Goal: Task Accomplishment & Management: Manage account settings

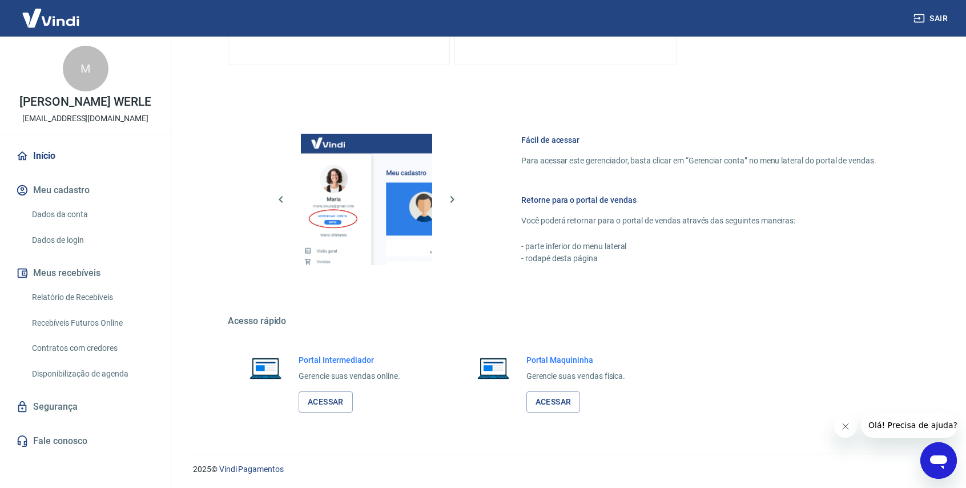
scroll to position [486, 0]
click at [87, 443] on link "Fale conosco" at bounding box center [85, 440] width 143 height 25
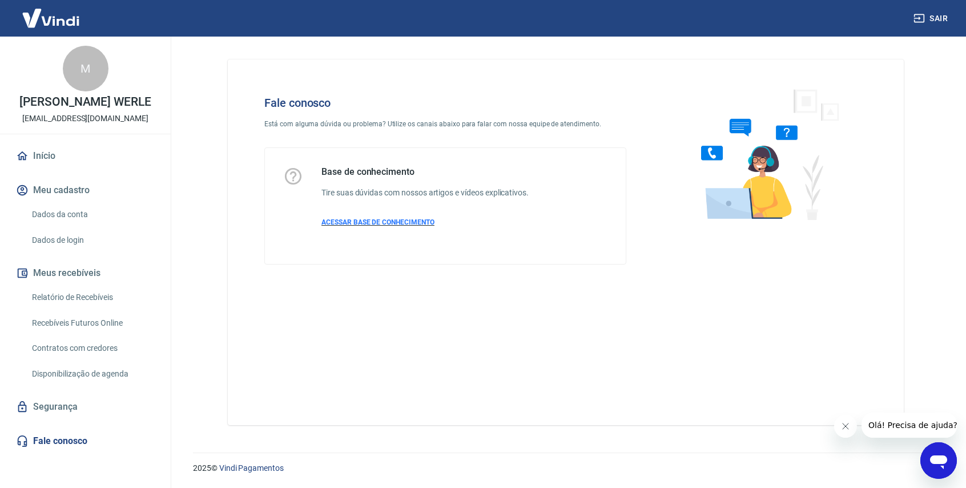
click at [358, 226] on span "ACESSAR BASE DE CONHECIMENTO" at bounding box center [377, 222] width 113 height 8
click at [71, 223] on link "Dados da conta" at bounding box center [92, 214] width 130 height 23
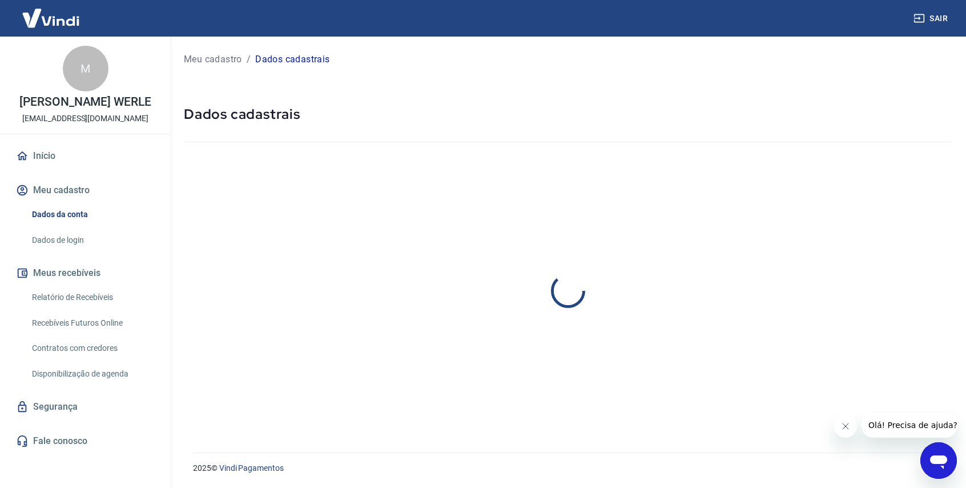
select select "PR"
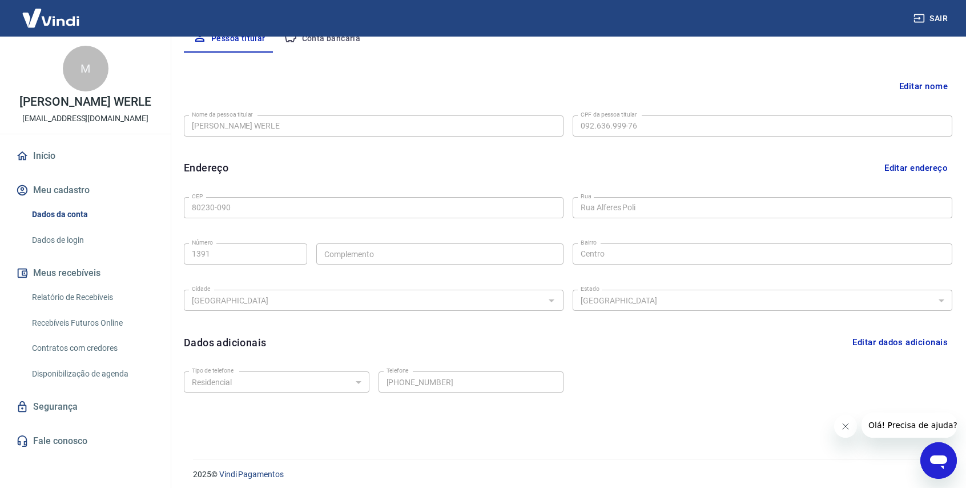
scroll to position [243, 0]
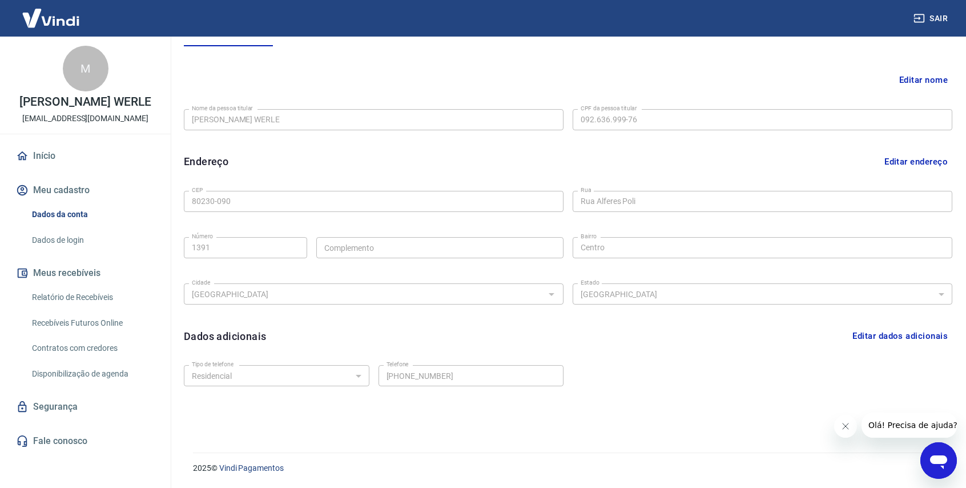
click at [946, 466] on icon "Abrir janela de mensagens" at bounding box center [938, 460] width 21 height 21
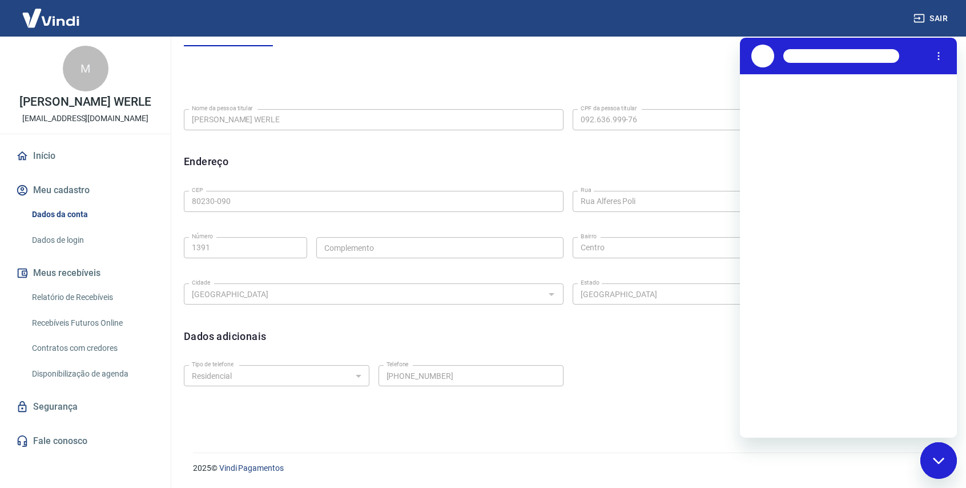
scroll to position [0, 0]
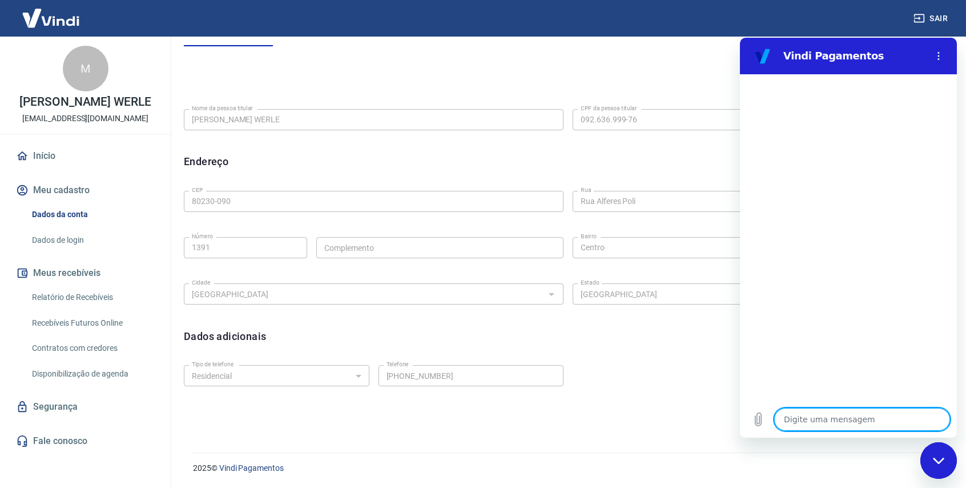
click at [843, 417] on textarea at bounding box center [862, 419] width 176 height 23
click at [369, 41] on div "Pessoa titular Conta bancária" at bounding box center [568, 32] width 769 height 27
click at [38, 419] on link "Segurança" at bounding box center [85, 406] width 143 height 25
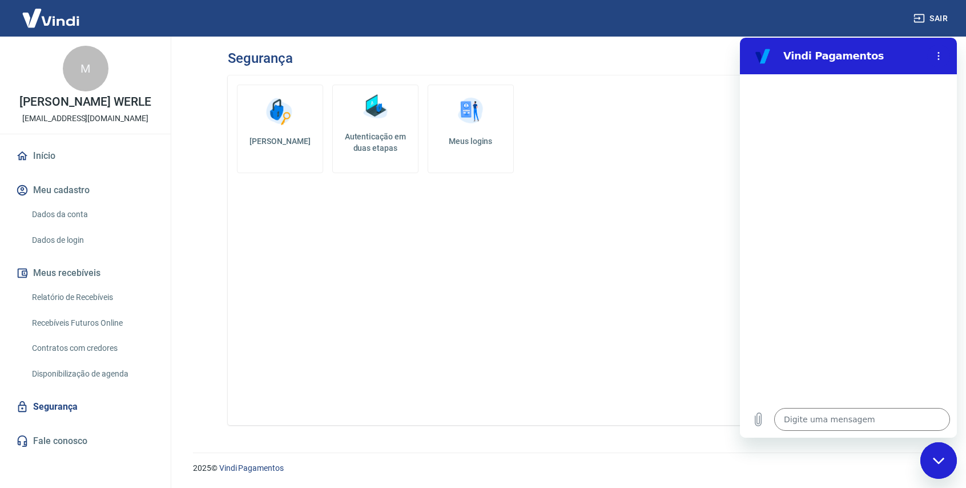
click at [69, 440] on link "Fale conosco" at bounding box center [85, 440] width 143 height 25
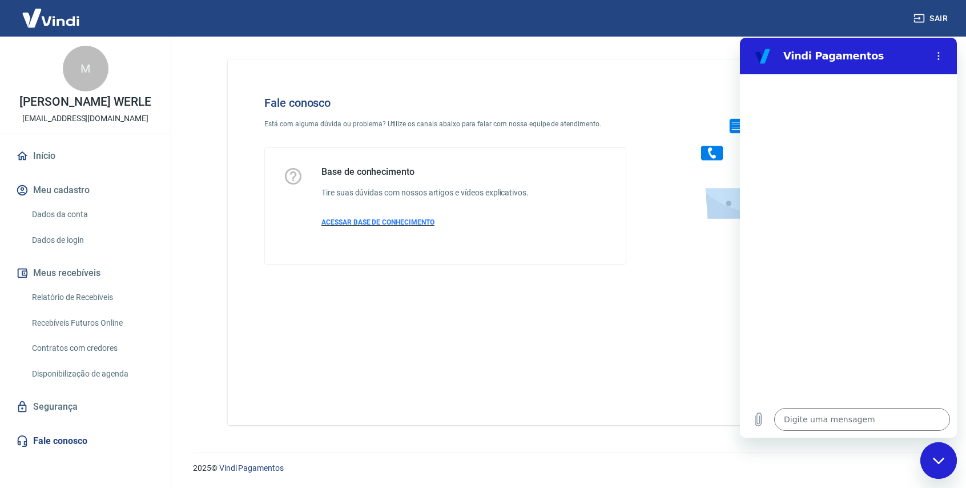
click at [383, 223] on span "ACESSAR BASE DE CONHECIMENTO" at bounding box center [377, 222] width 113 height 8
type textarea "x"
click at [73, 219] on link "Dados da conta" at bounding box center [92, 214] width 130 height 23
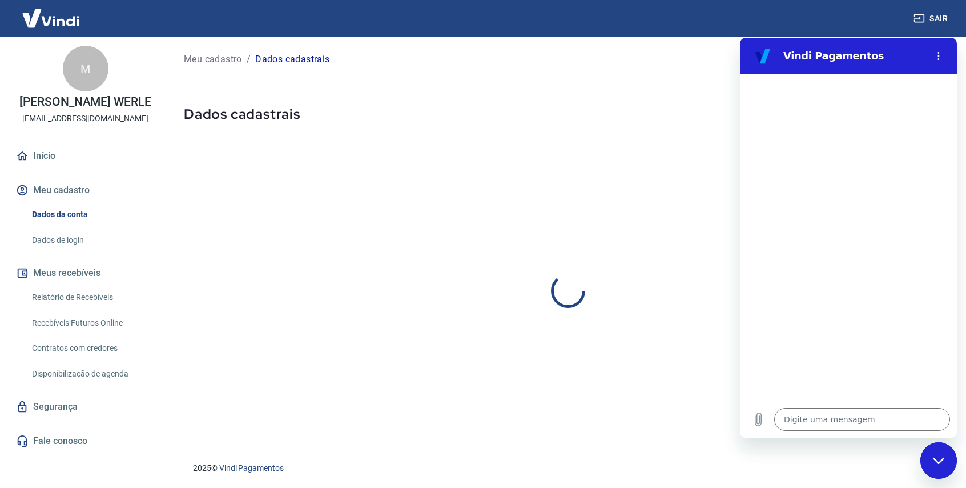
select select "PR"
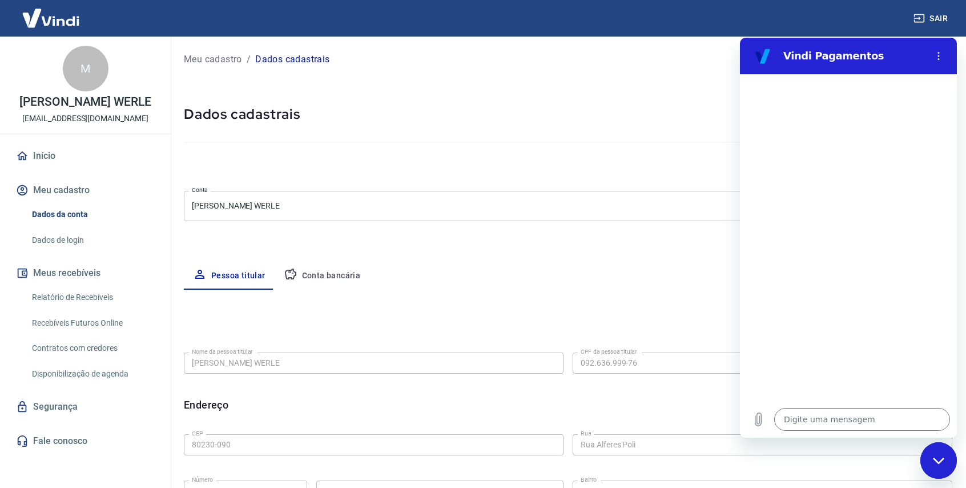
click at [45, 164] on link "Início" at bounding box center [85, 155] width 143 height 25
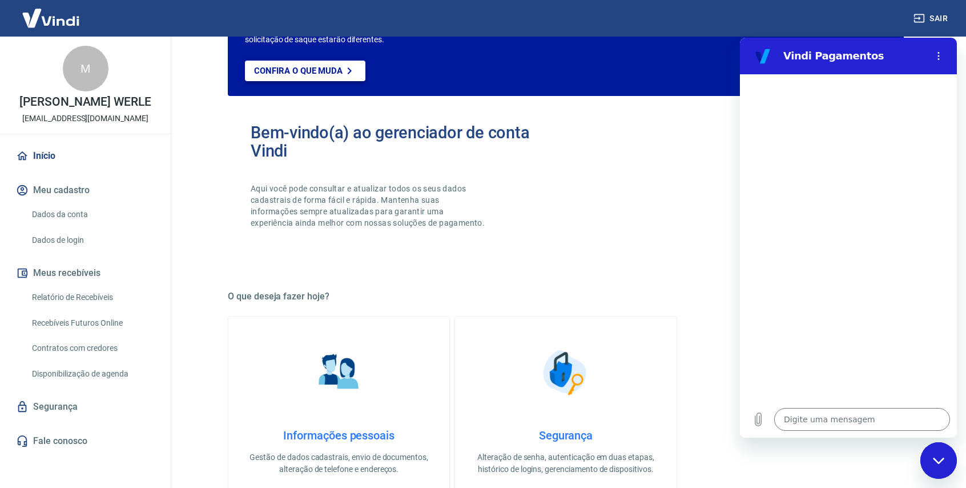
scroll to position [167, 0]
click at [345, 199] on p "Aqui você pode consultar e atualizar todos os seus dados cadastrais de forma fá…" at bounding box center [369, 205] width 236 height 46
click at [283, 146] on h2 "Bem-vindo(a) ao gerenciador de conta Vindi" at bounding box center [408, 141] width 315 height 37
click at [292, 182] on div "Bem-vindo(a) ao gerenciador de conta Vindi Aqui você pode consultar e atualizar…" at bounding box center [408, 186] width 315 height 126
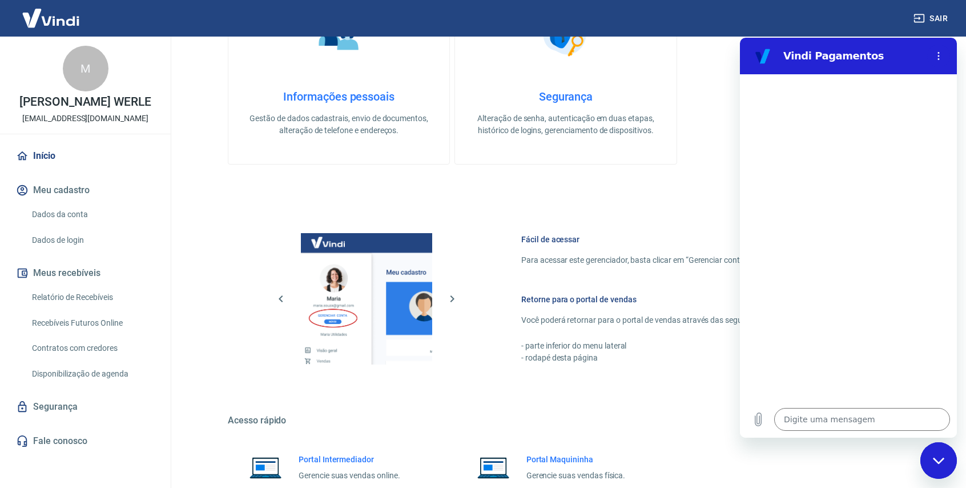
scroll to position [605, 0]
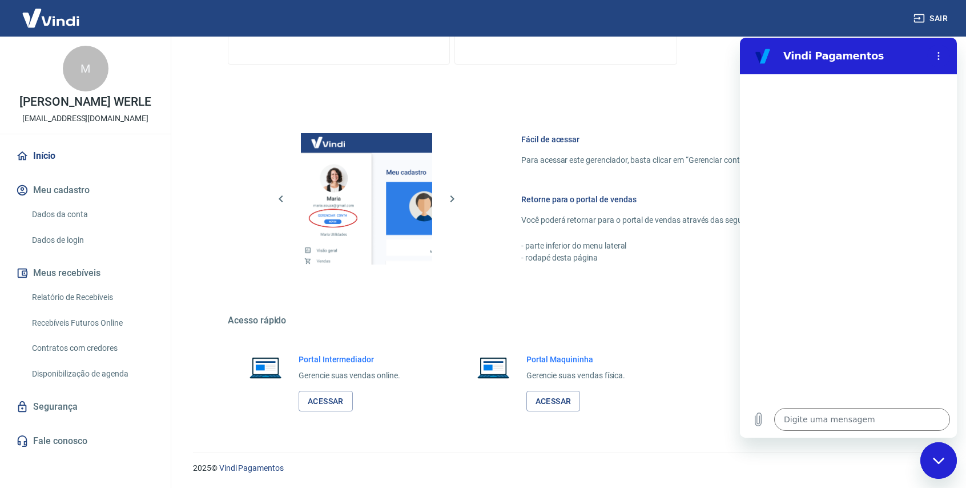
click at [943, 455] on div "Fechar janela de mensagens" at bounding box center [939, 460] width 34 height 34
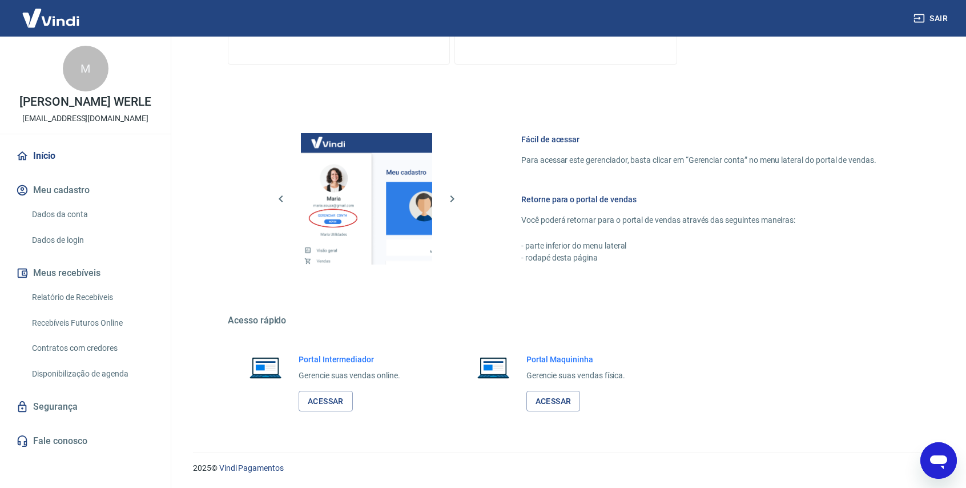
click at [323, 226] on img at bounding box center [366, 198] width 131 height 131
click at [345, 391] on link "Acessar" at bounding box center [326, 401] width 54 height 21
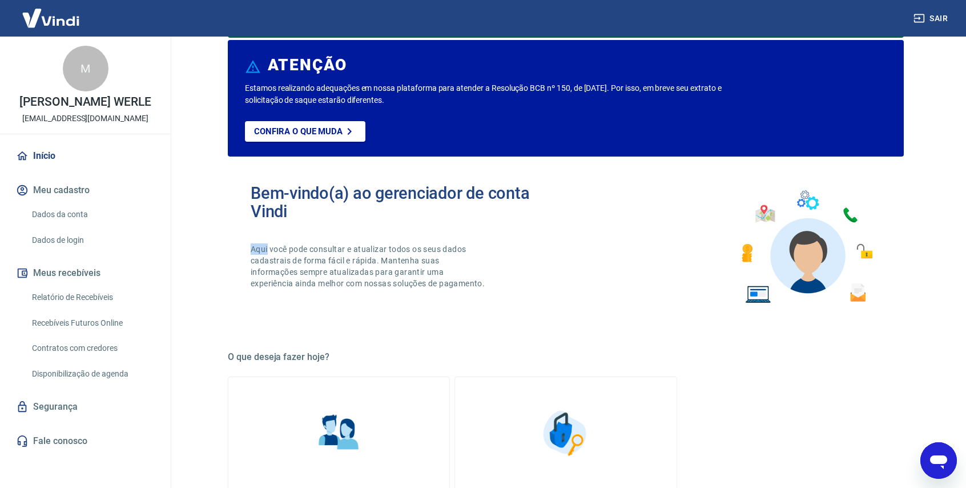
scroll to position [0, 0]
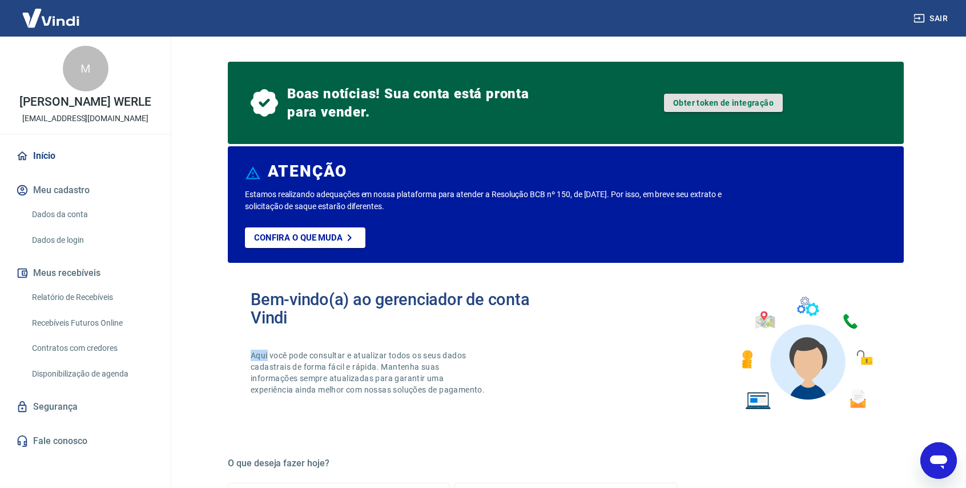
click at [689, 110] on link "Obter token de integração" at bounding box center [723, 103] width 119 height 18
type textarea "x"
